Goal: Information Seeking & Learning: Learn about a topic

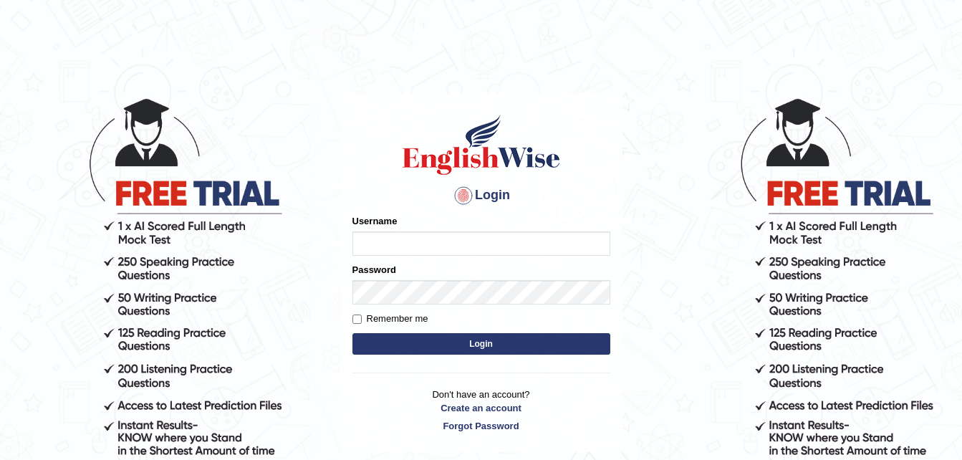
drag, startPoint x: 0, startPoint y: 0, endPoint x: 390, endPoint y: 235, distance: 455.2
click at [390, 235] on input "Username" at bounding box center [482, 243] width 258 height 24
type input "pujathapa"
click at [494, 343] on button "Login" at bounding box center [482, 343] width 258 height 21
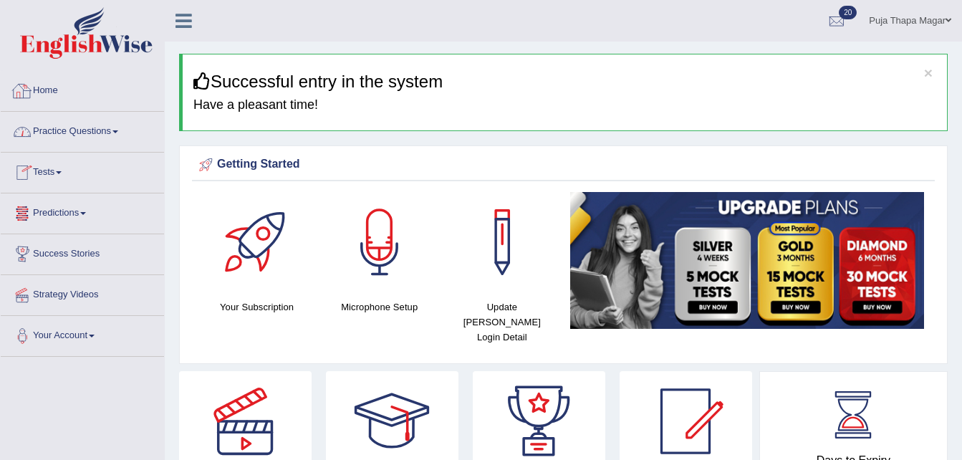
click at [56, 86] on link "Home" at bounding box center [82, 89] width 163 height 36
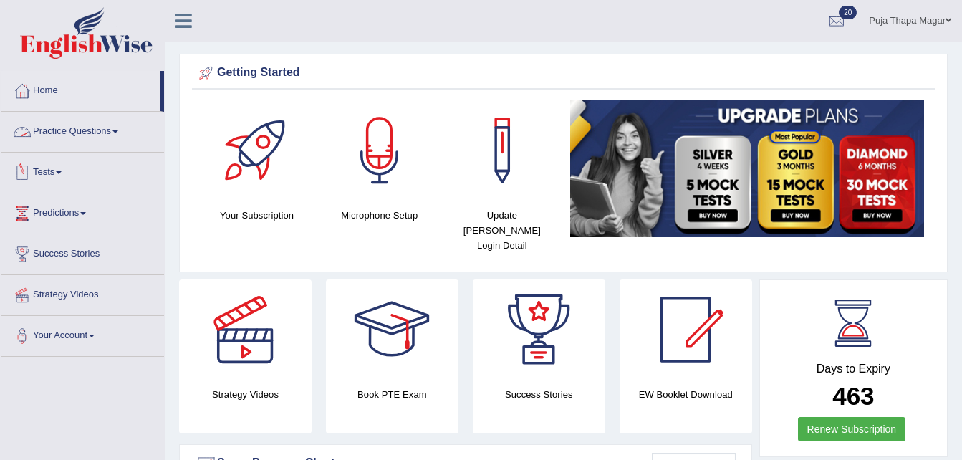
click at [108, 126] on link "Practice Questions" at bounding box center [82, 130] width 163 height 36
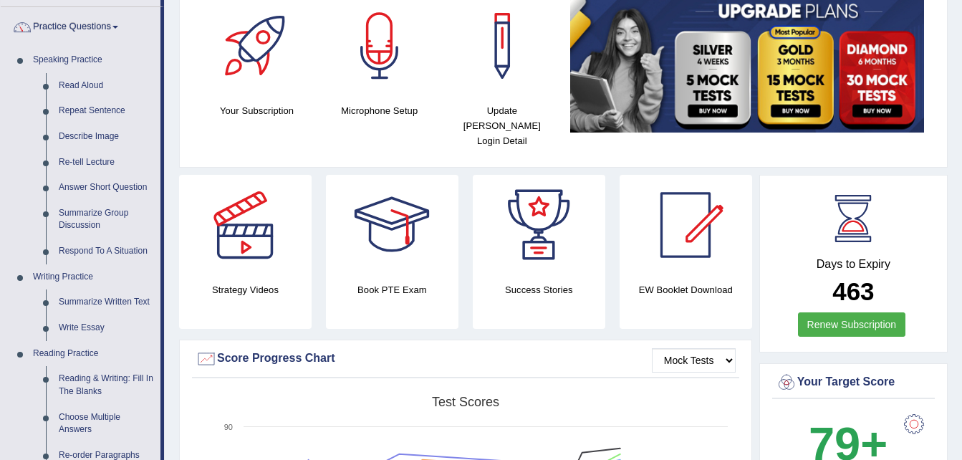
scroll to position [105, 0]
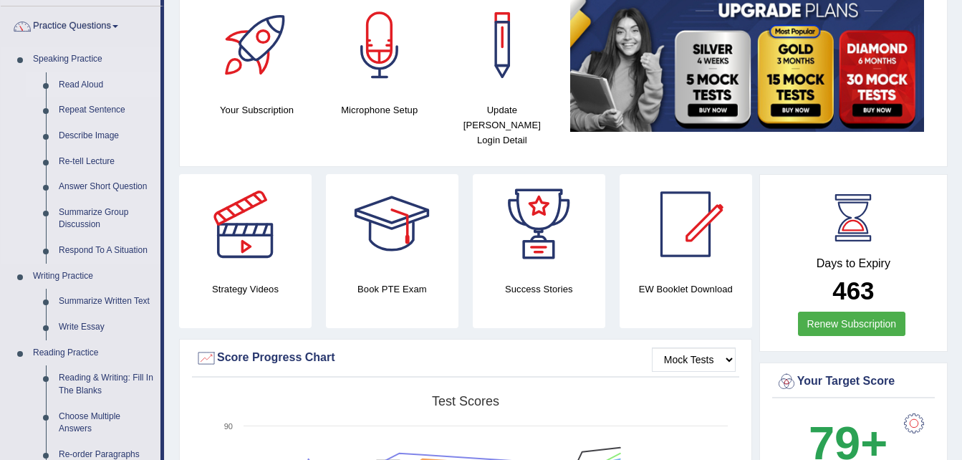
click at [95, 85] on link "Read Aloud" at bounding box center [106, 85] width 108 height 26
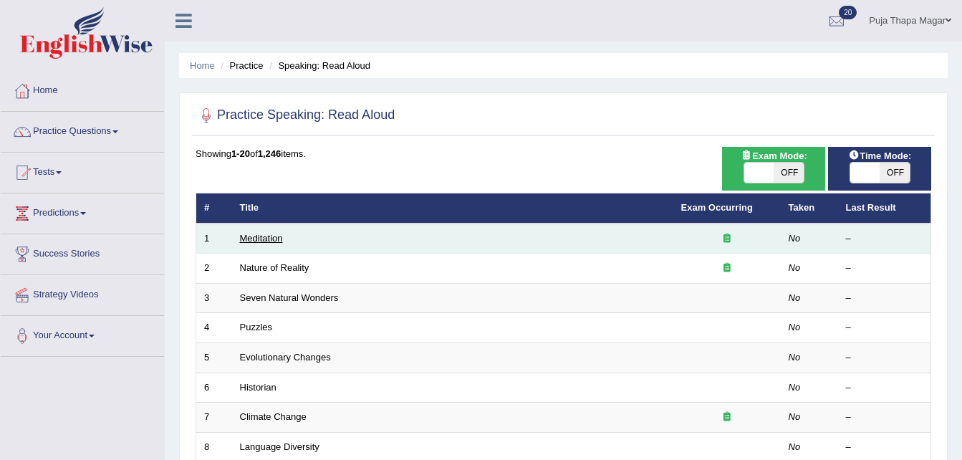
click at [255, 234] on link "Meditation" at bounding box center [261, 238] width 43 height 11
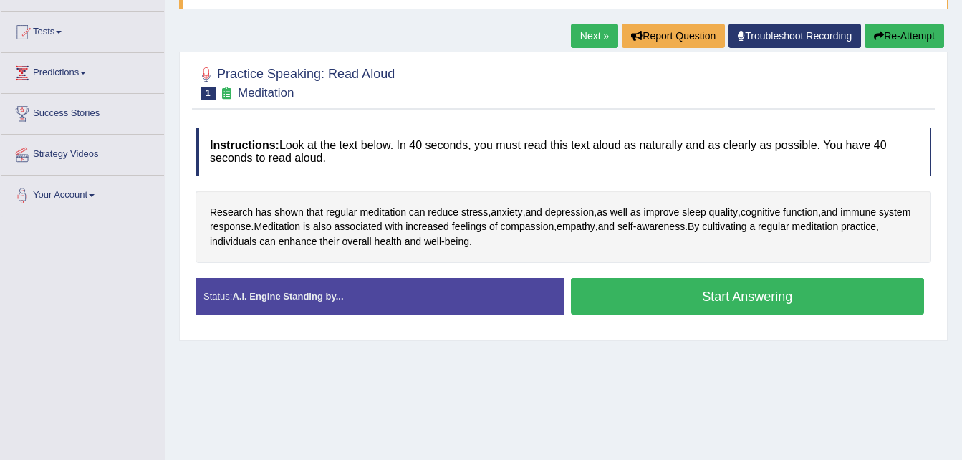
scroll to position [141, 0]
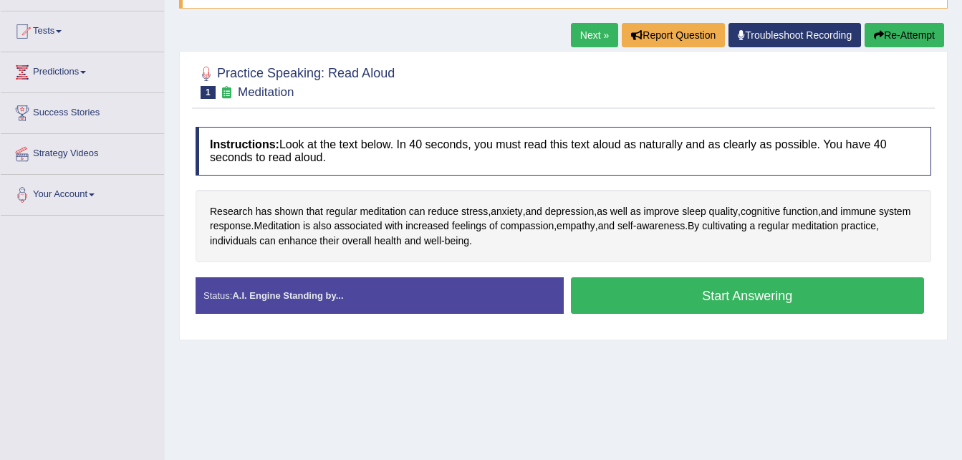
click at [626, 289] on button "Start Answering" at bounding box center [748, 295] width 354 height 37
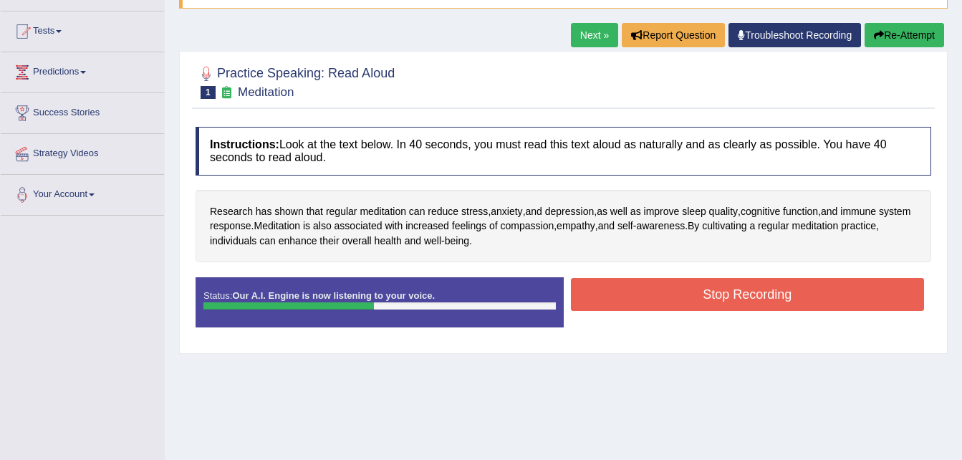
click at [626, 289] on button "Stop Recording" at bounding box center [748, 294] width 354 height 33
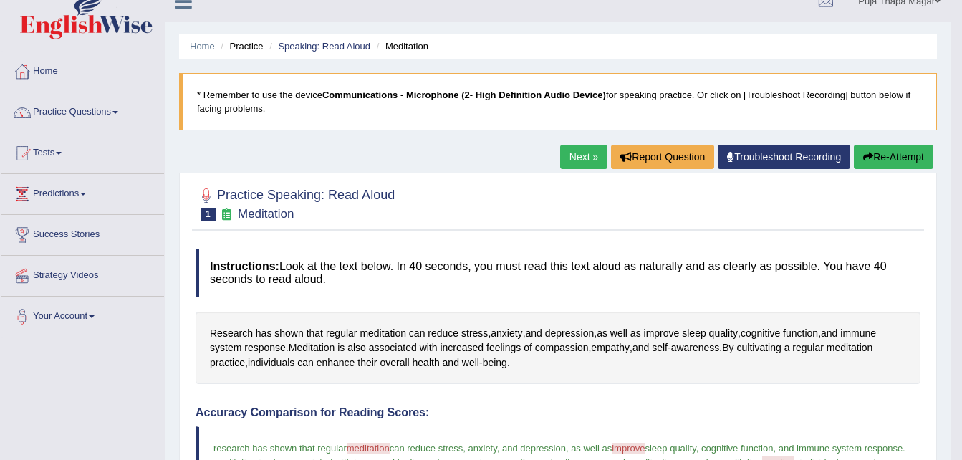
scroll to position [13, 0]
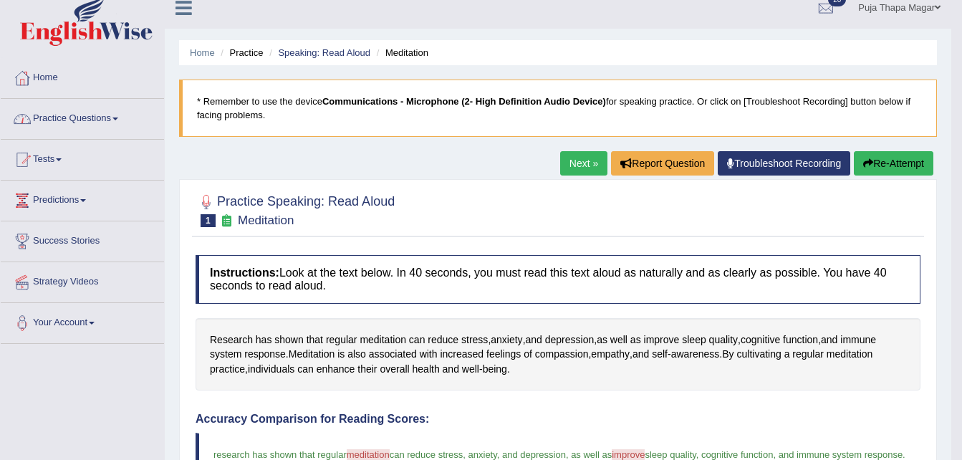
click at [51, 80] on link "Home" at bounding box center [82, 76] width 163 height 36
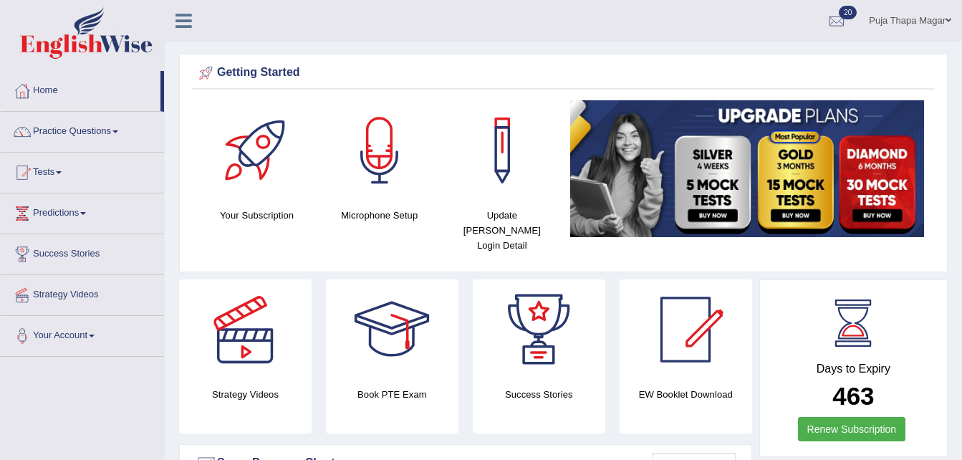
click at [66, 127] on link "Practice Questions" at bounding box center [82, 130] width 163 height 36
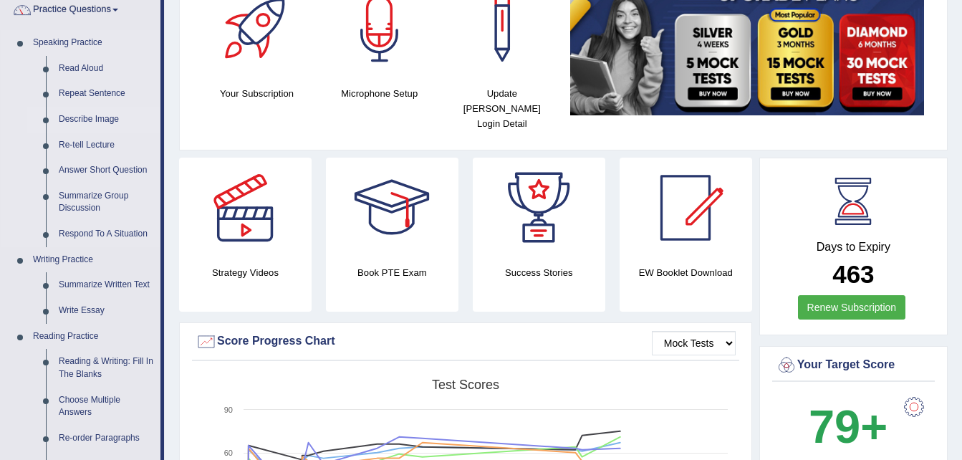
scroll to position [120, 0]
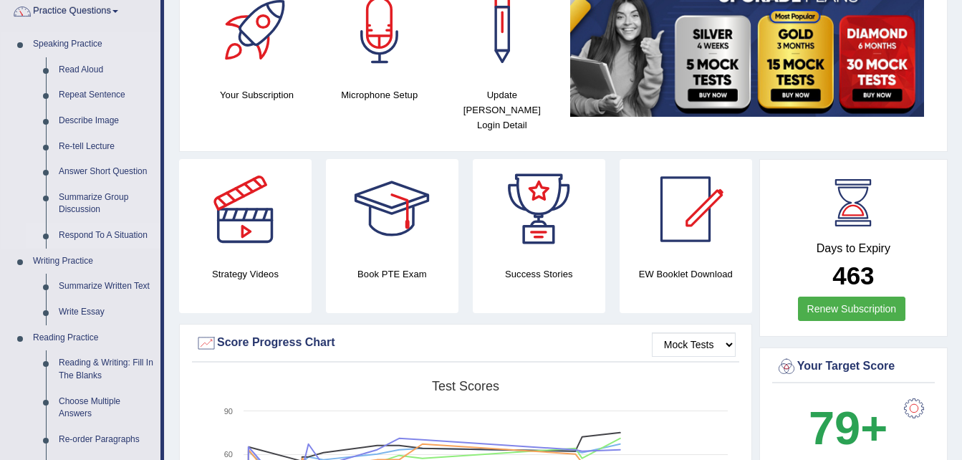
click at [111, 236] on link "Respond To A Situation" at bounding box center [106, 236] width 108 height 26
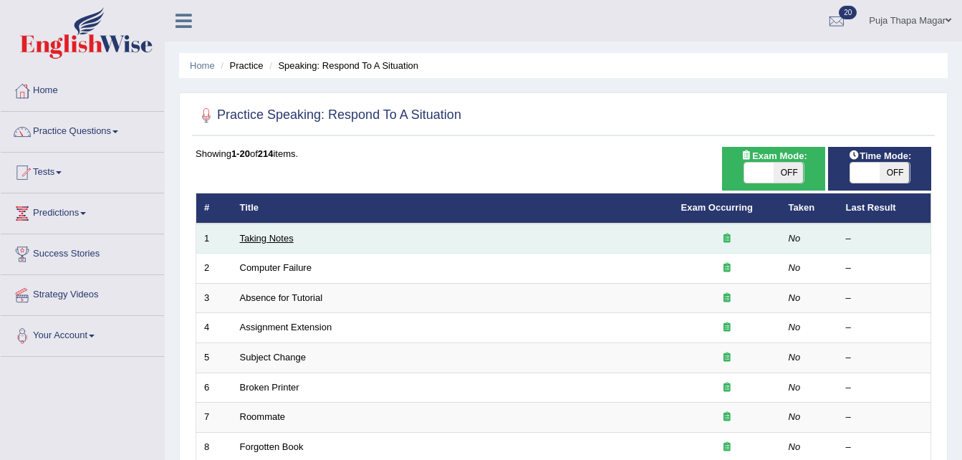
click at [279, 239] on link "Taking Notes" at bounding box center [267, 238] width 54 height 11
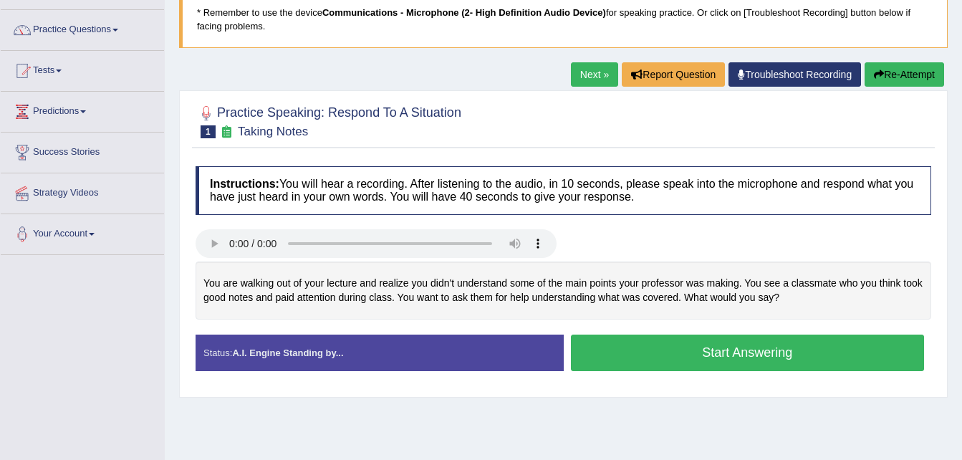
scroll to position [102, 0]
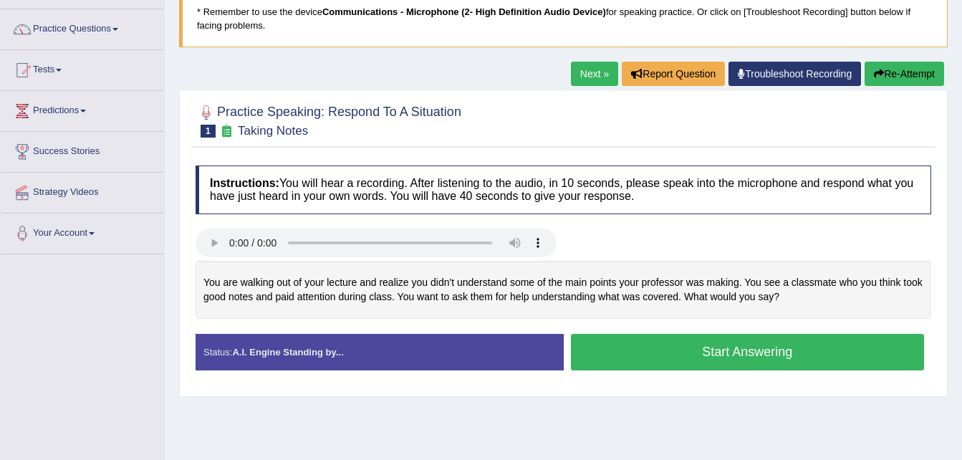
click at [661, 357] on button "Start Answering" at bounding box center [748, 352] width 354 height 37
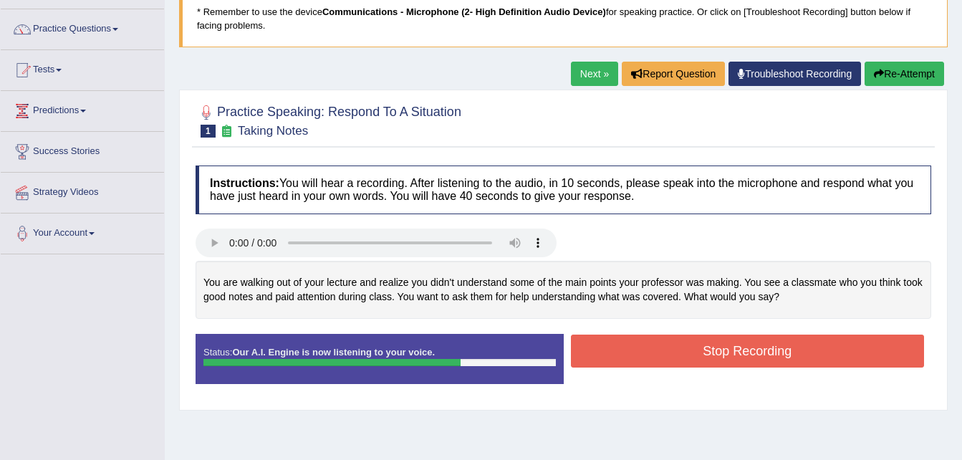
click at [672, 353] on button "Stop Recording" at bounding box center [748, 351] width 354 height 33
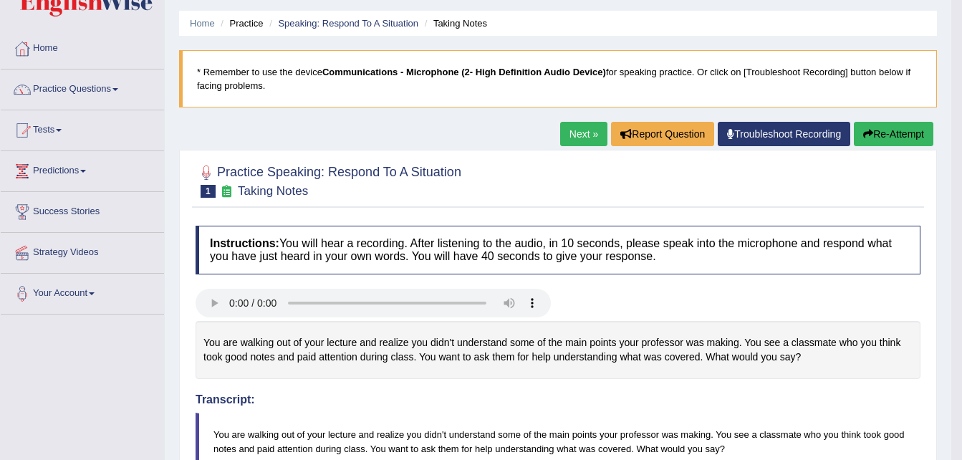
scroll to position [0, 0]
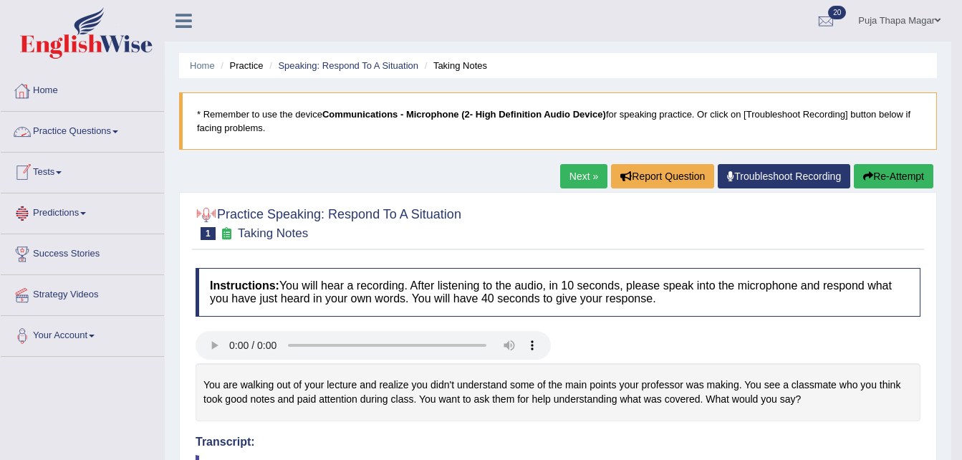
click at [56, 90] on link "Home" at bounding box center [82, 89] width 163 height 36
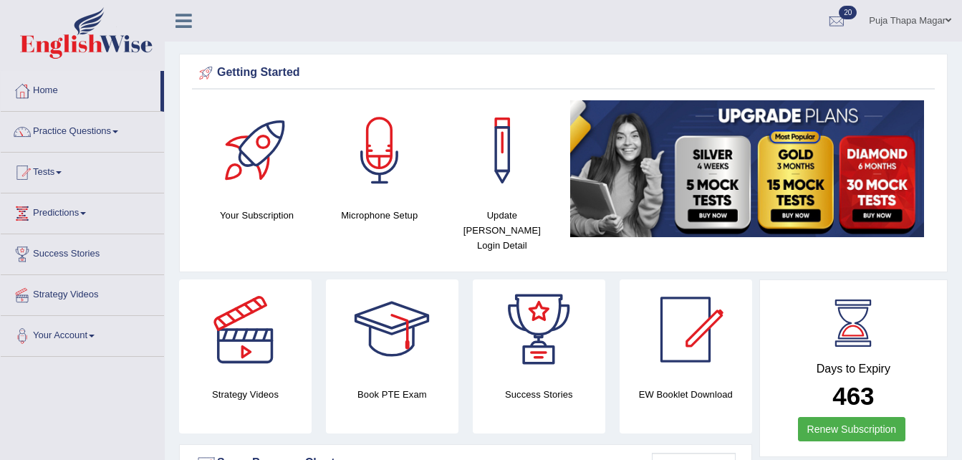
click at [75, 135] on link "Practice Questions" at bounding box center [82, 130] width 163 height 36
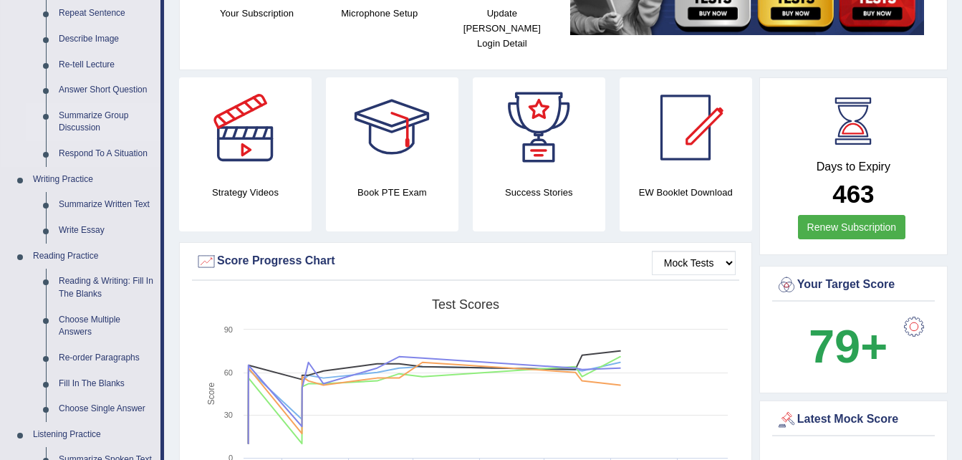
scroll to position [236, 0]
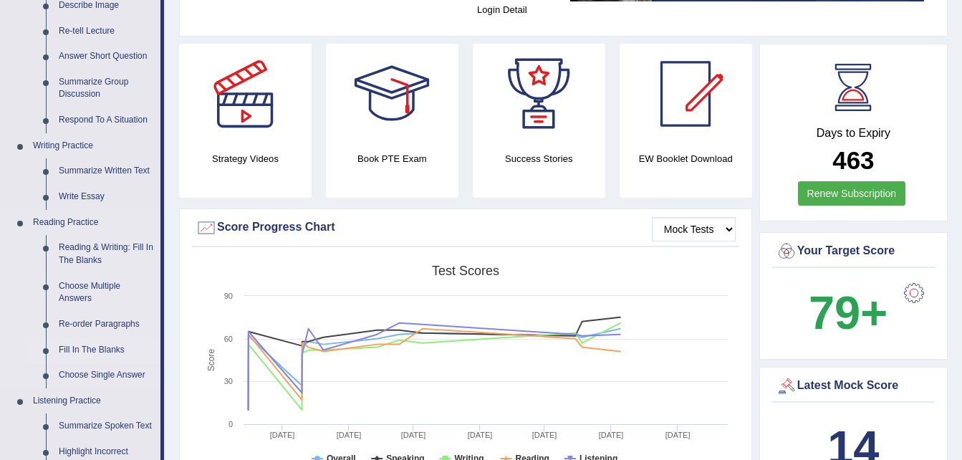
click at [87, 350] on link "Fill In The Blanks" at bounding box center [106, 351] width 108 height 26
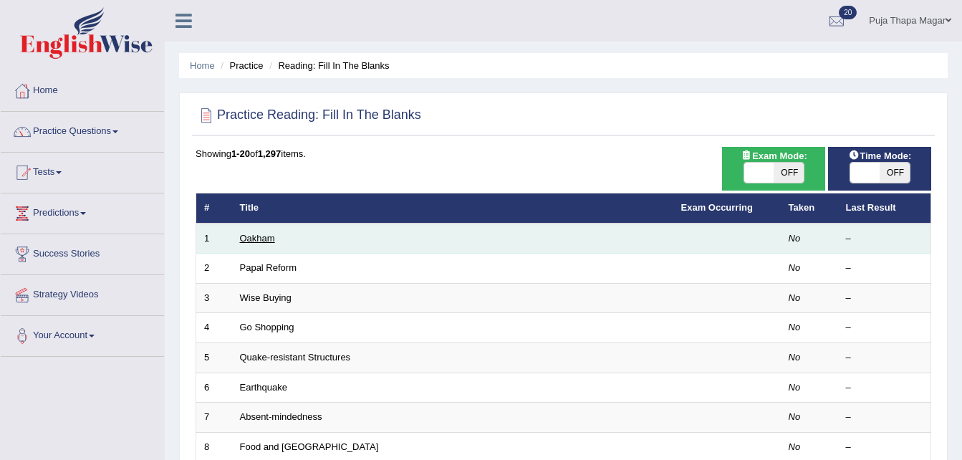
click at [260, 236] on link "Oakham" at bounding box center [257, 238] width 35 height 11
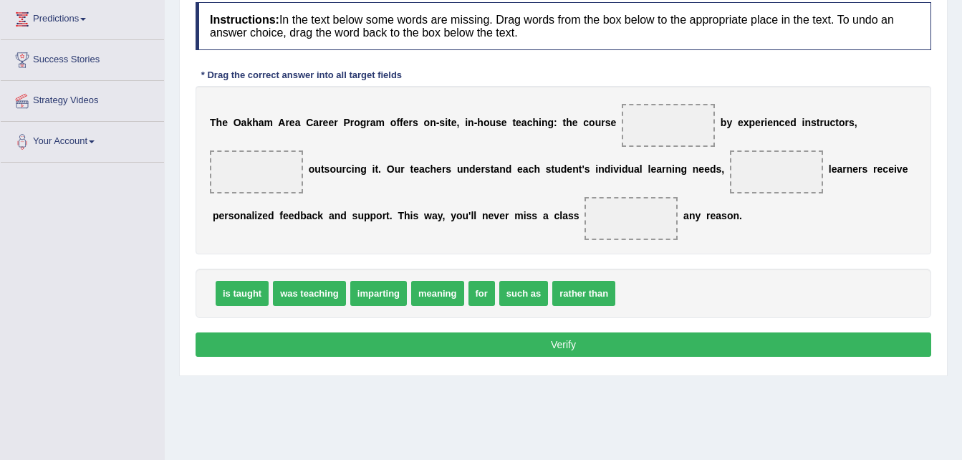
scroll to position [292, 0]
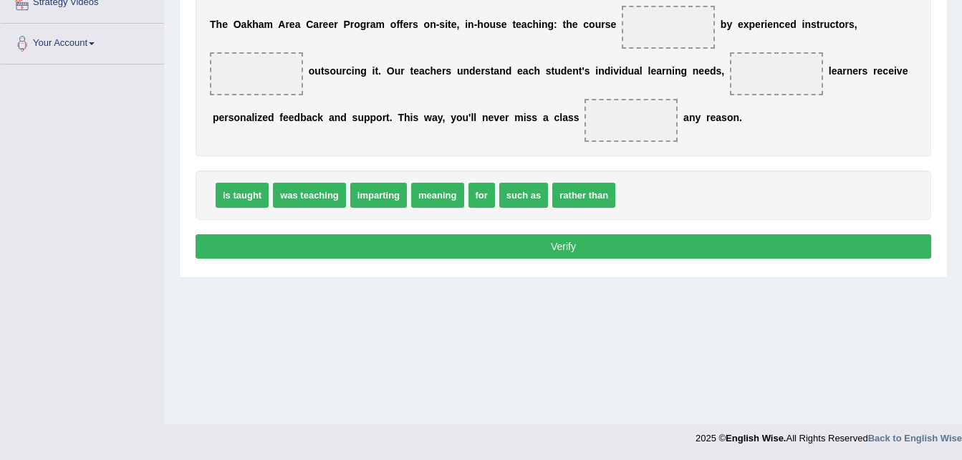
drag, startPoint x: 477, startPoint y: 196, endPoint x: 638, endPoint y: 106, distance: 184.4
drag, startPoint x: 478, startPoint y: 197, endPoint x: 609, endPoint y: 132, distance: 146.5
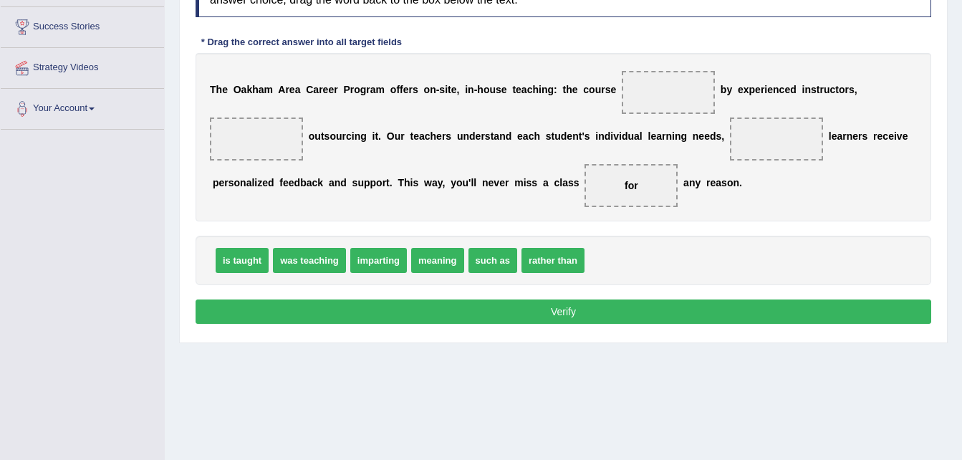
scroll to position [226, 0]
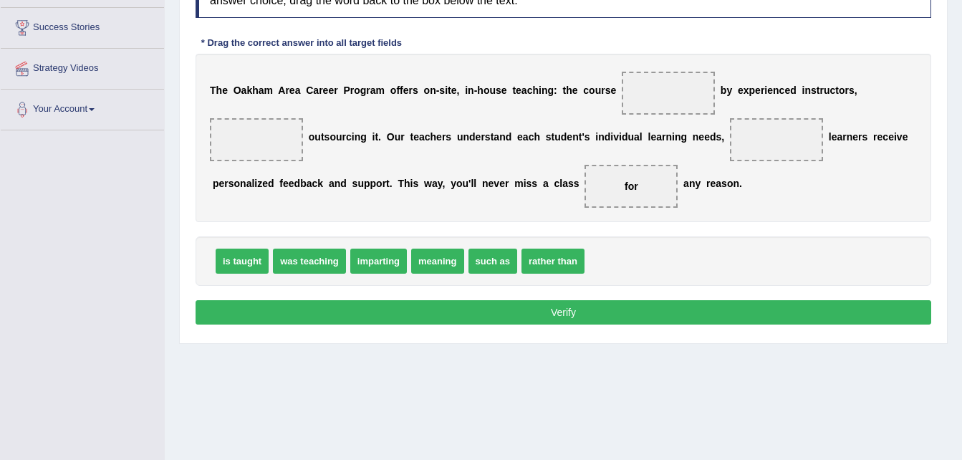
drag, startPoint x: 245, startPoint y: 268, endPoint x: 264, endPoint y: 244, distance: 30.6
drag, startPoint x: 252, startPoint y: 266, endPoint x: 636, endPoint y: 111, distance: 414.8
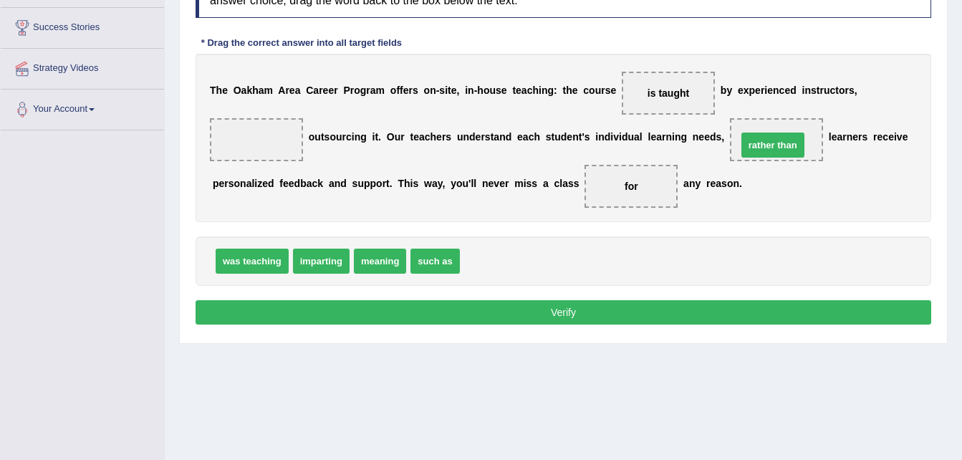
drag, startPoint x: 476, startPoint y: 267, endPoint x: 769, endPoint y: 150, distance: 315.5
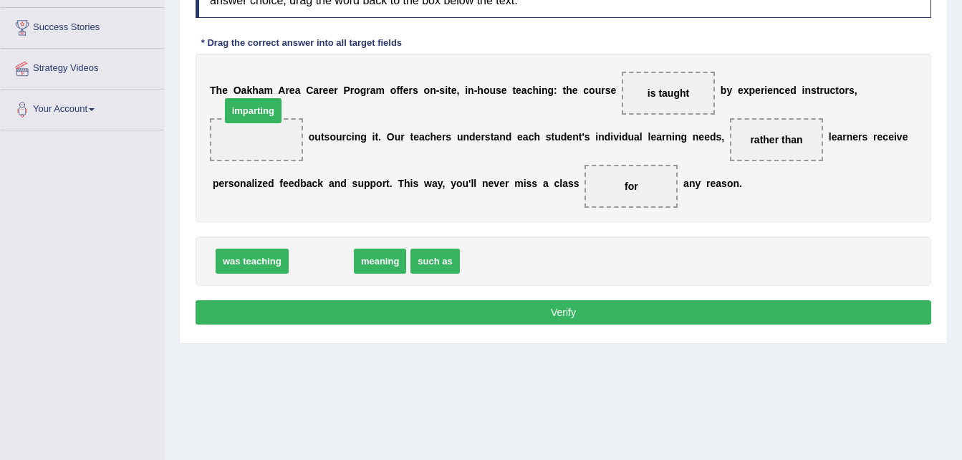
drag, startPoint x: 307, startPoint y: 267, endPoint x: 240, endPoint y: 118, distance: 163.3
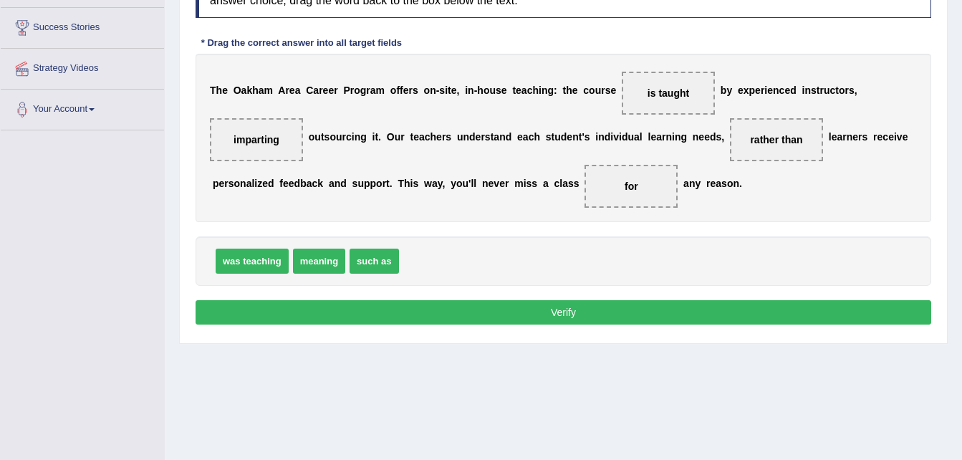
click at [423, 307] on button "Verify" at bounding box center [564, 312] width 736 height 24
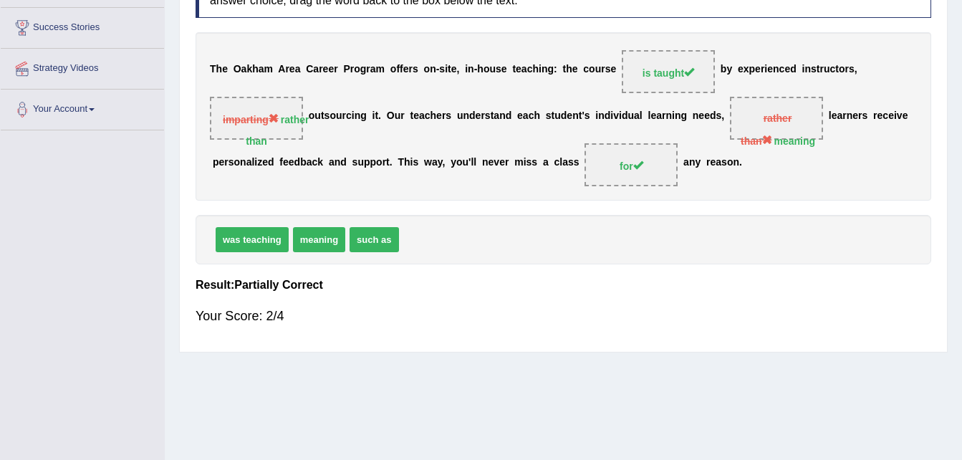
scroll to position [0, 0]
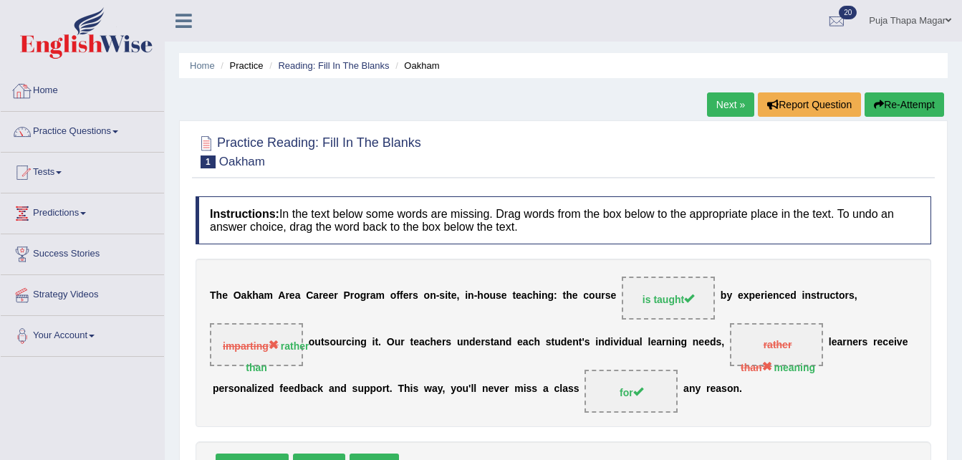
click at [55, 85] on link "Home" at bounding box center [82, 89] width 163 height 36
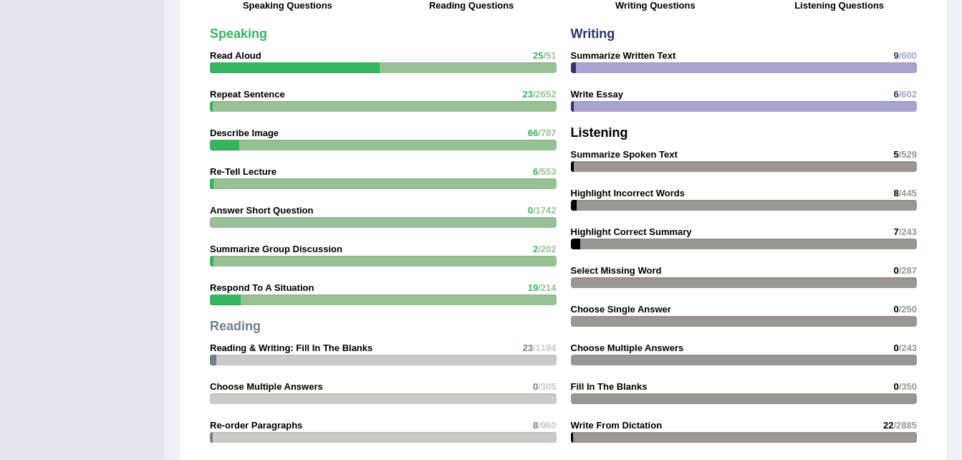
scroll to position [1252, 0]
